Goal: Task Accomplishment & Management: Complete application form

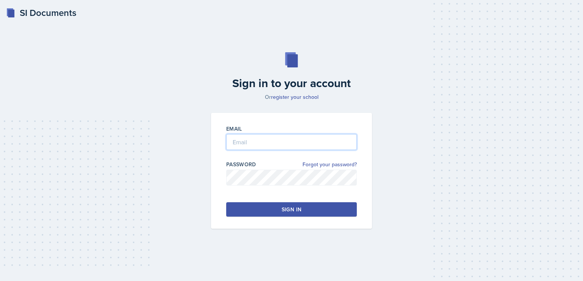
click at [253, 147] on input "email" at bounding box center [291, 142] width 130 height 16
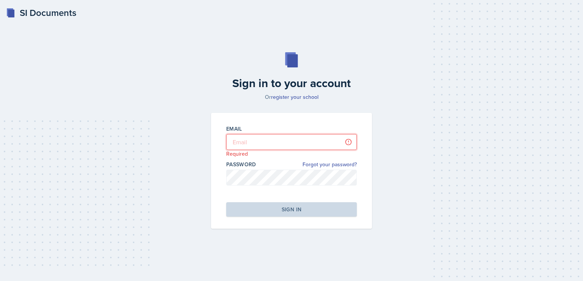
type input "[PERSON_NAME][EMAIL_ADDRESS][DOMAIN_NAME]"
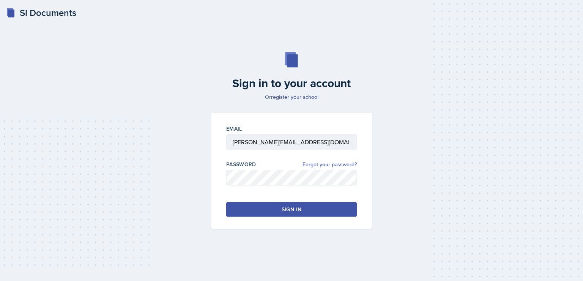
click at [281, 207] on div "Sign in" at bounding box center [291, 210] width 20 height 8
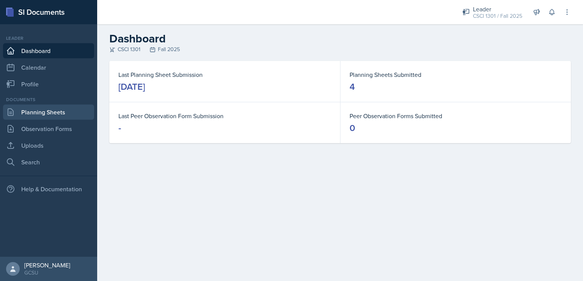
click at [54, 118] on link "Planning Sheets" at bounding box center [48, 112] width 91 height 15
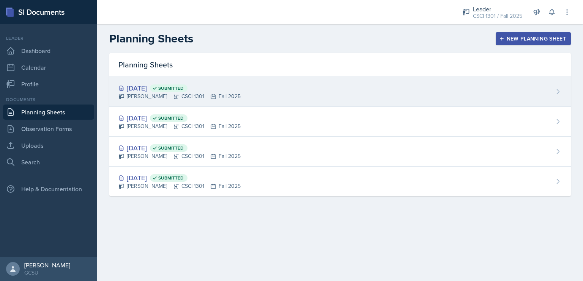
click at [159, 91] on div "Sep 10th, 2025 Submitted" at bounding box center [179, 88] width 122 height 10
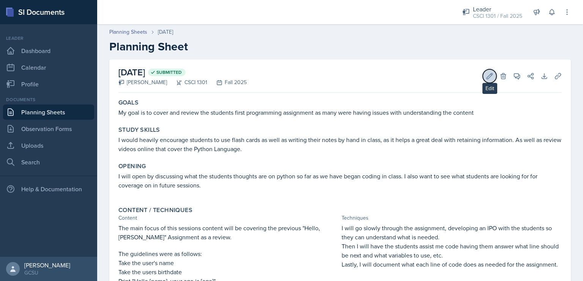
click at [486, 75] on icon at bounding box center [490, 76] width 8 height 8
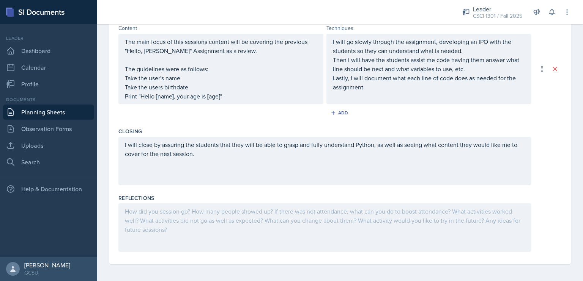
click at [233, 219] on div at bounding box center [324, 228] width 413 height 49
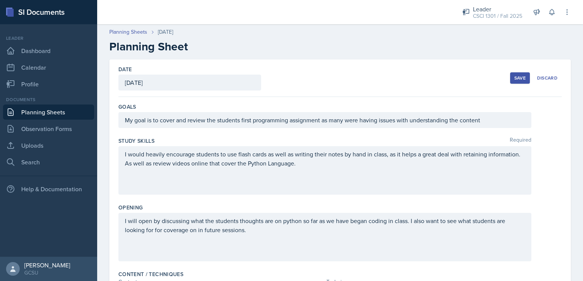
click at [517, 76] on div "Save" at bounding box center [519, 78] width 11 height 6
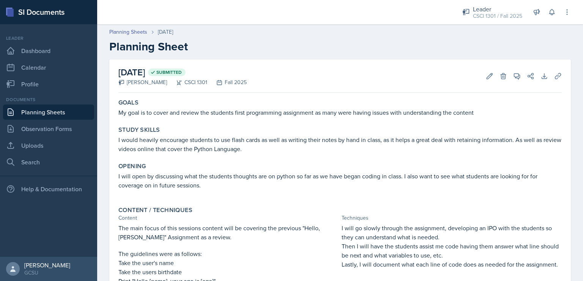
click at [233, 109] on p "My goal is to cover and review the students first programming assignment as man…" at bounding box center [339, 112] width 443 height 9
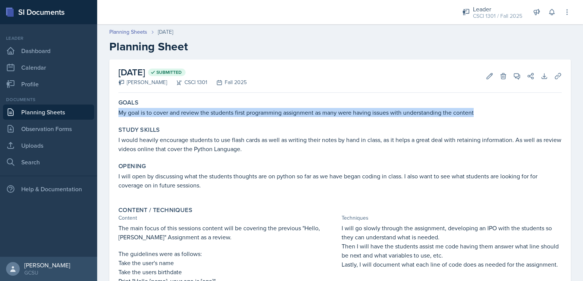
drag, startPoint x: 494, startPoint y: 114, endPoint x: 118, endPoint y: 115, distance: 375.9
click at [118, 115] on p "My goal is to cover and review the students first programming assignment as man…" at bounding box center [339, 112] width 443 height 9
copy p "My goal is to cover and review the students first programming assignment as man…"
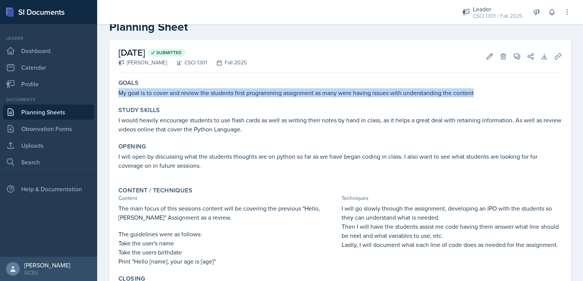
scroll to position [22, 0]
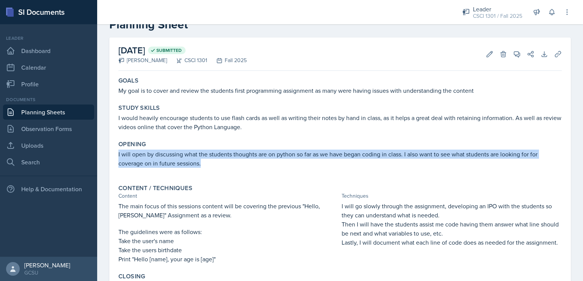
drag, startPoint x: 222, startPoint y: 162, endPoint x: 110, endPoint y: 156, distance: 112.1
click at [110, 156] on div "September 10th, 2025 Submitted Drew Carver CSCI 1301 Fall 2025 Edit Delete View…" at bounding box center [339, 189] width 461 height 302
copy p "I will open by discussing what the students thoughts are on python so far as we…"
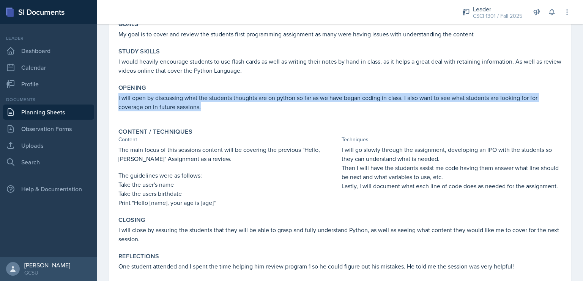
scroll to position [79, 0]
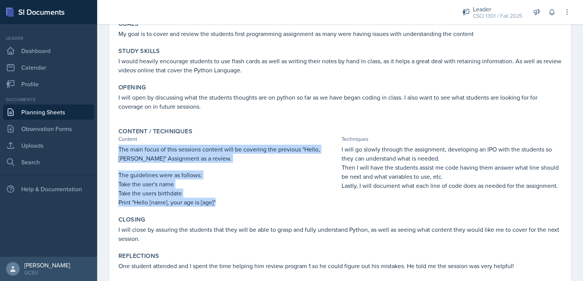
drag, startPoint x: 224, startPoint y: 204, endPoint x: 114, endPoint y: 148, distance: 124.0
click at [114, 148] on div "September 10th, 2025 Submitted Drew Carver CSCI 1301 Fall 2025 Edit Delete View…" at bounding box center [339, 132] width 461 height 302
copy div "The main focus of this sessions content will be covering the previous "Hello, […"
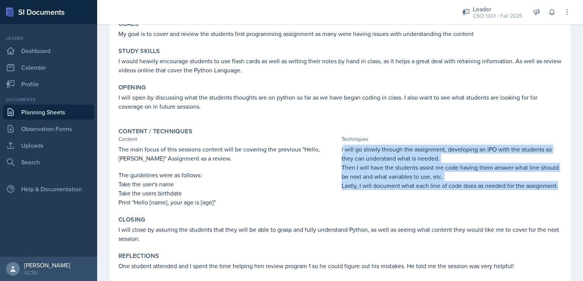
drag, startPoint x: 556, startPoint y: 184, endPoint x: 339, endPoint y: 147, distance: 220.2
click at [339, 147] on div "Content / Techniques Content Techniques The main focus of this sessions content…" at bounding box center [339, 167] width 449 height 85
drag, startPoint x: 338, startPoint y: 147, endPoint x: 560, endPoint y: 192, distance: 225.6
click at [560, 192] on div "September 10th, 2025 Submitted Drew Carver CSCI 1301 Fall 2025 Edit Delete View…" at bounding box center [339, 132] width 461 height 302
copy div "I will go slowly through the assignment, developing an IPO with the students so…"
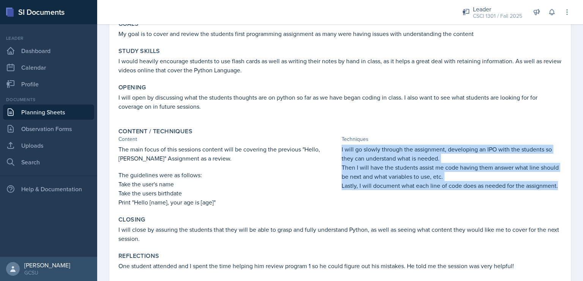
scroll to position [98, 0]
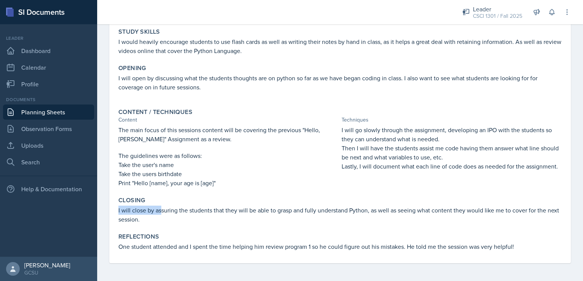
drag, startPoint x: 162, startPoint y: 214, endPoint x: 118, endPoint y: 208, distance: 44.4
click at [118, 208] on div "Closing I will close by assuring the students that they will be able to grasp a…" at bounding box center [339, 210] width 449 height 33
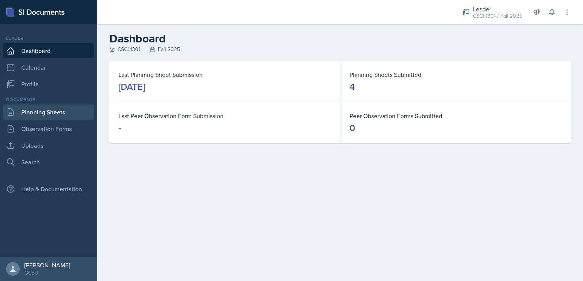
click at [56, 112] on link "Planning Sheets" at bounding box center [48, 112] width 91 height 15
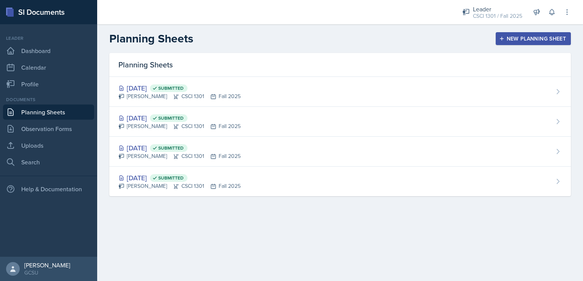
click at [514, 34] on button "New Planning Sheet" at bounding box center [532, 38] width 75 height 13
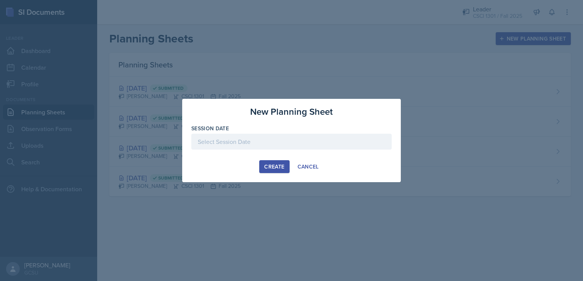
click at [321, 148] on div at bounding box center [291, 142] width 200 height 16
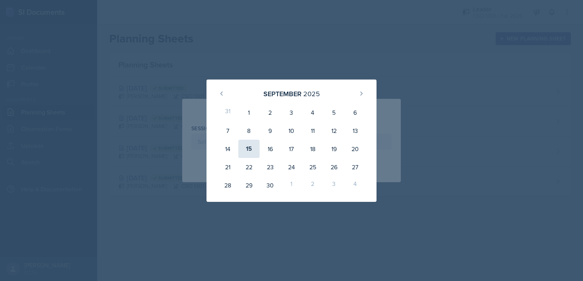
click at [250, 149] on div "15" at bounding box center [248, 149] width 21 height 18
type input "[DATE]"
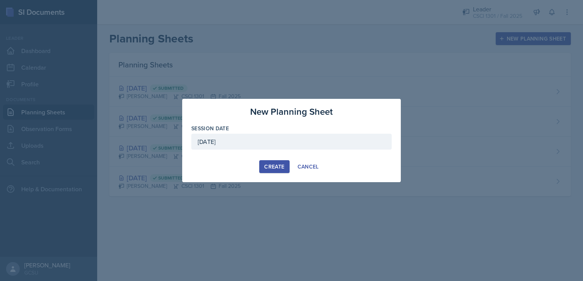
click at [266, 164] on div "Create" at bounding box center [274, 167] width 20 height 6
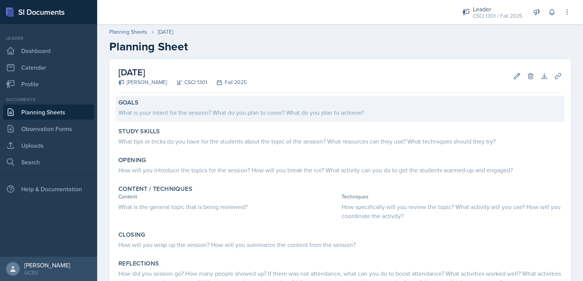
click at [217, 115] on div "What is your intent for the session? What do you plan to cover? What do you pla…" at bounding box center [339, 112] width 443 height 9
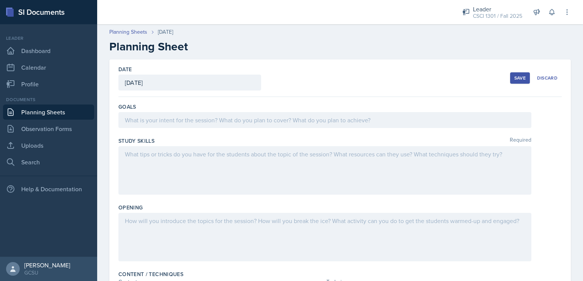
click at [217, 115] on div at bounding box center [324, 120] width 413 height 16
paste div
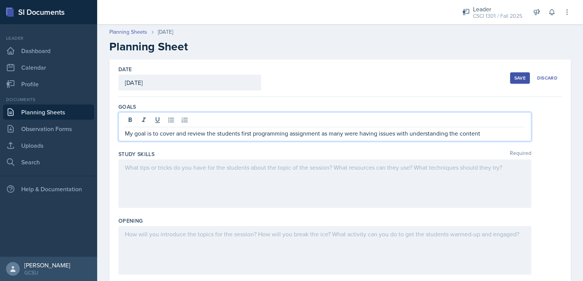
click at [252, 134] on p "My goal is to cover and review the students first programming assignment as man…" at bounding box center [325, 133] width 400 height 9
drag, startPoint x: 505, startPoint y: 131, endPoint x: 332, endPoint y: 129, distance: 173.0
click at [332, 129] on p "My goal is to cover and review the students second programming assignment as ma…" at bounding box center [325, 133] width 400 height 9
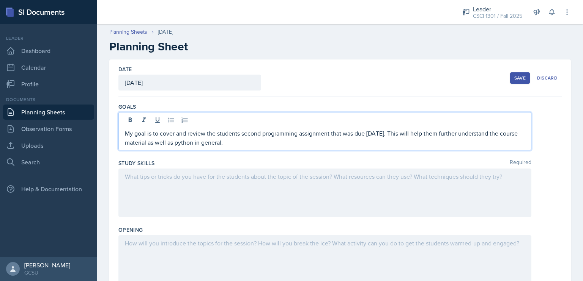
click at [198, 180] on div at bounding box center [324, 193] width 413 height 49
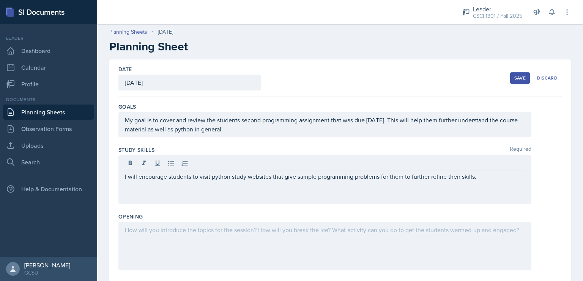
click at [185, 236] on div at bounding box center [324, 246] width 413 height 49
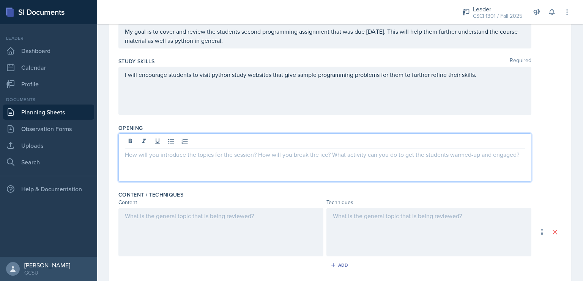
scroll to position [93, 0]
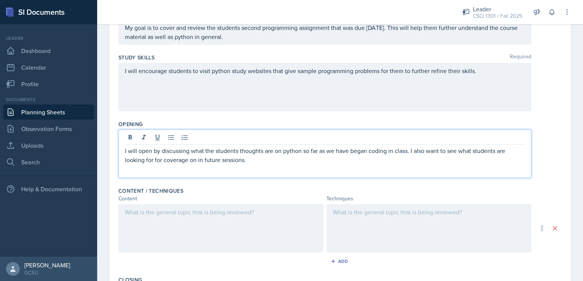
click at [207, 217] on div at bounding box center [220, 228] width 205 height 49
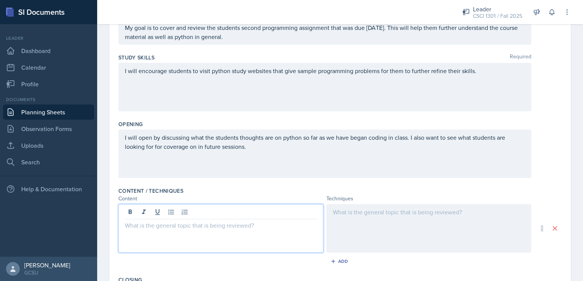
scroll to position [105, 0]
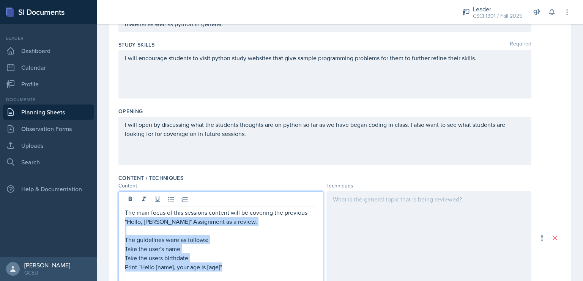
drag, startPoint x: 242, startPoint y: 264, endPoint x: 124, endPoint y: 221, distance: 125.4
click at [124, 221] on div "The main focus of this sessions content will be covering the previous "Hello, […" at bounding box center [220, 238] width 205 height 93
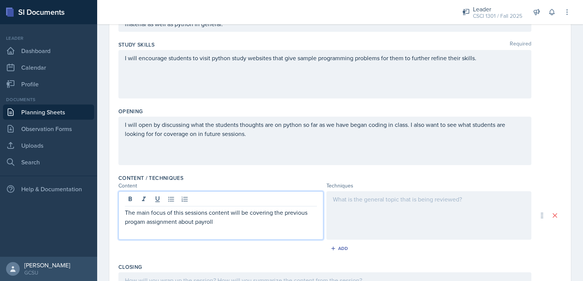
click at [132, 224] on p "The main focus of this sessions content will be covering the previous progam as…" at bounding box center [221, 217] width 192 height 18
click at [234, 221] on p "The main focus of this sessions content will be covering the previous program a…" at bounding box center [221, 217] width 192 height 18
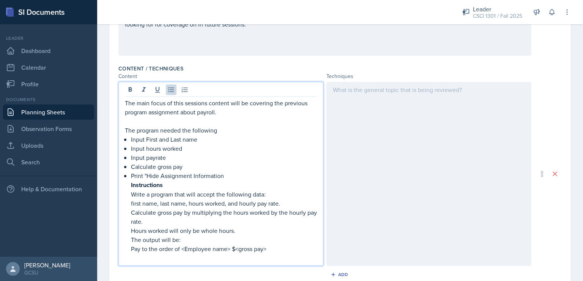
scroll to position [215, 0]
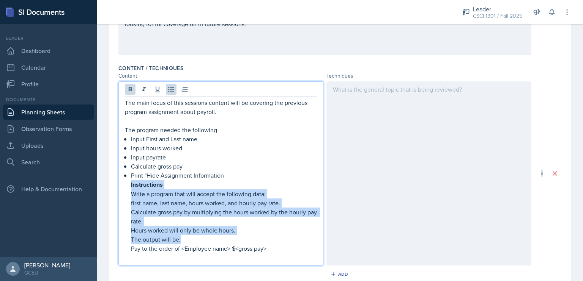
drag, startPoint x: 188, startPoint y: 241, endPoint x: 129, endPoint y: 184, distance: 82.4
click at [129, 184] on div "The main focus of this sessions content will be covering the previous program a…" at bounding box center [221, 180] width 192 height 164
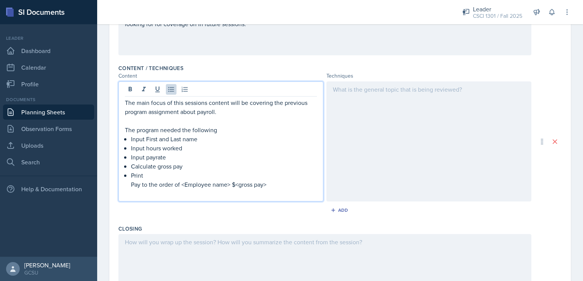
click at [129, 184] on div "The main focus of this sessions content will be covering the previous program a…" at bounding box center [221, 148] width 192 height 100
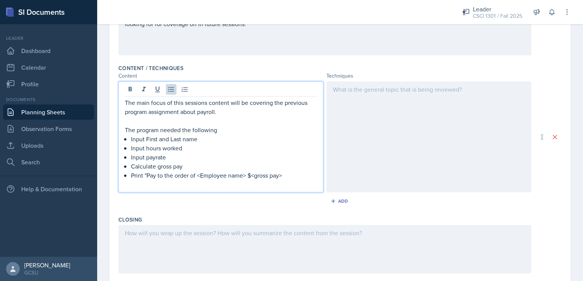
click at [289, 175] on p "Print "Pay to the order of <Employee name> $<gross pay>" at bounding box center [224, 175] width 186 height 9
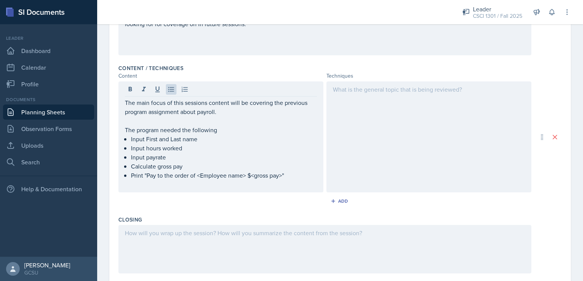
click at [397, 144] on div at bounding box center [428, 137] width 205 height 111
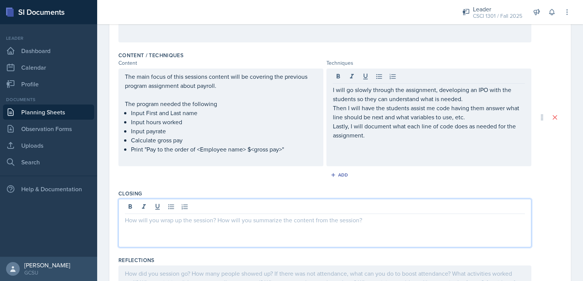
click at [193, 209] on div at bounding box center [324, 223] width 413 height 49
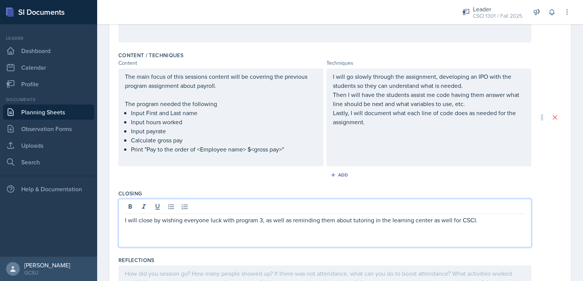
scroll to position [0, 0]
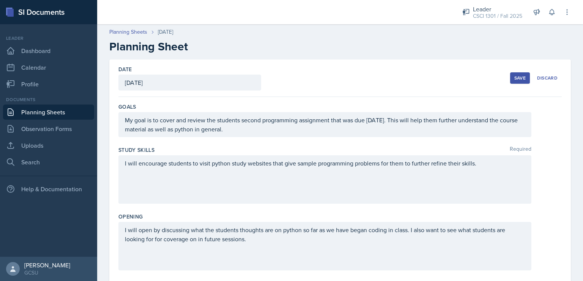
click at [512, 73] on button "Save" at bounding box center [520, 77] width 20 height 11
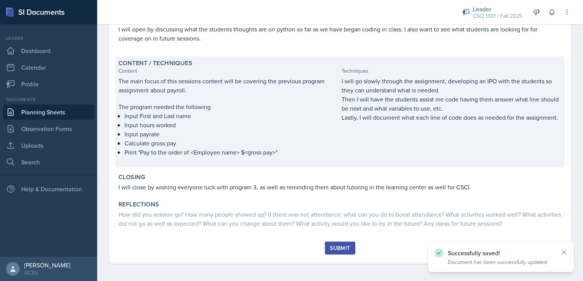
scroll to position [147, 0]
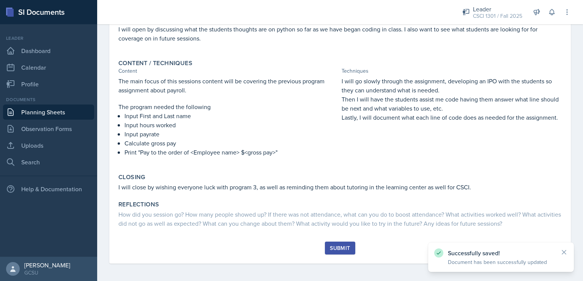
click at [338, 244] on button "Submit" at bounding box center [340, 248] width 30 height 13
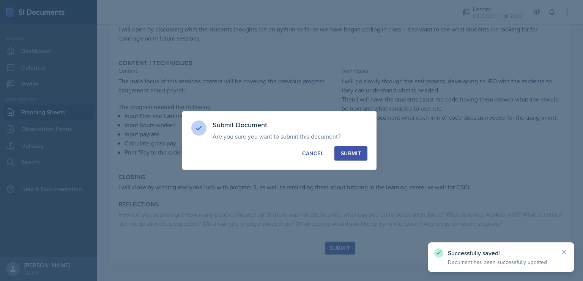
click at [360, 153] on div "Submit" at bounding box center [351, 154] width 20 height 8
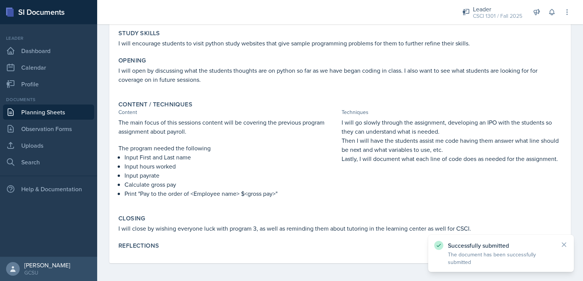
scroll to position [0, 0]
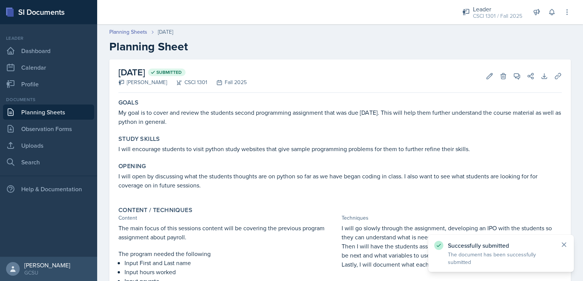
click at [561, 244] on icon at bounding box center [564, 245] width 8 height 8
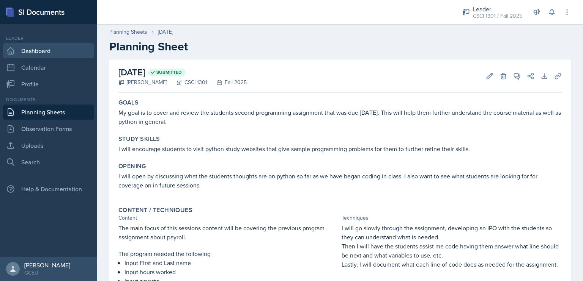
click at [57, 47] on link "Dashboard" at bounding box center [48, 50] width 91 height 15
